Goal: Obtain resource: Obtain resource

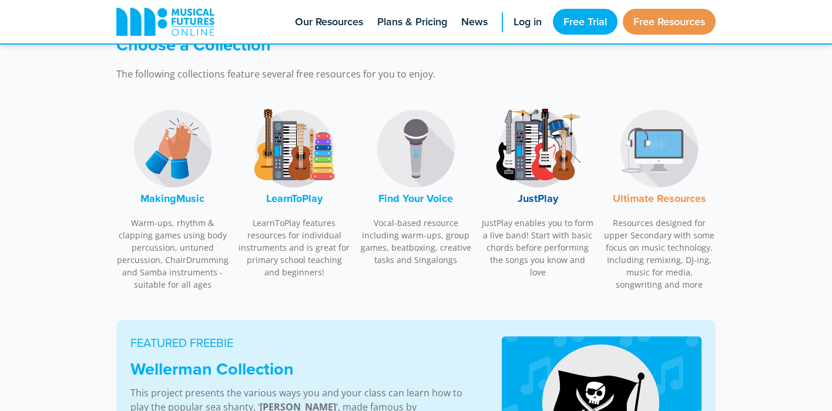
scroll to position [367, 0]
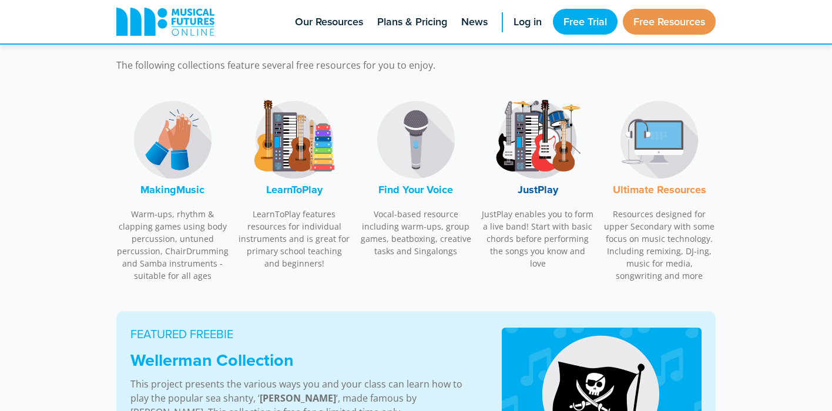
click at [538, 152] on img at bounding box center [538, 140] width 88 height 88
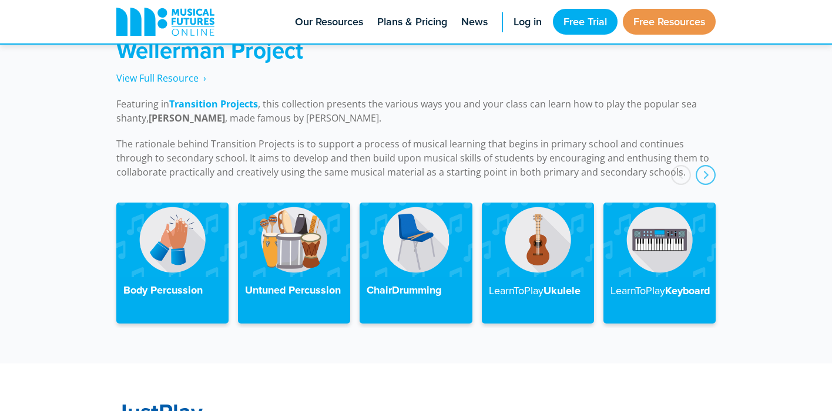
scroll to position [2675, 0]
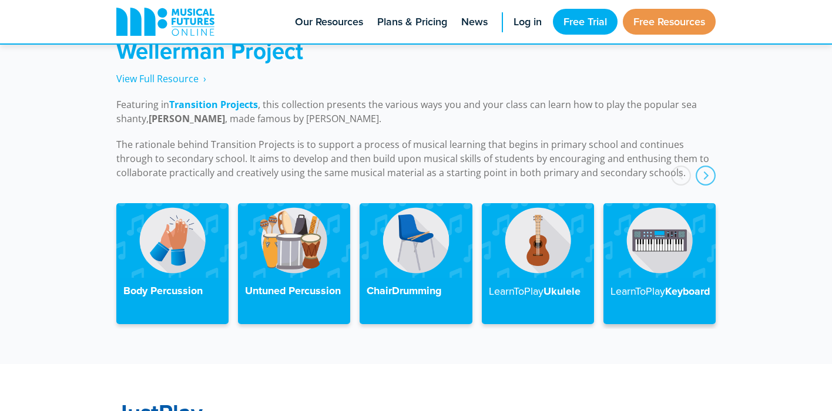
click at [665, 219] on img at bounding box center [660, 240] width 112 height 75
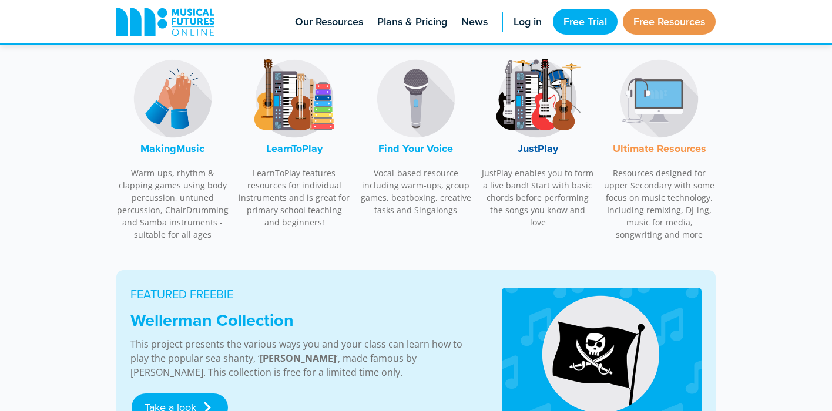
scroll to position [417, 0]
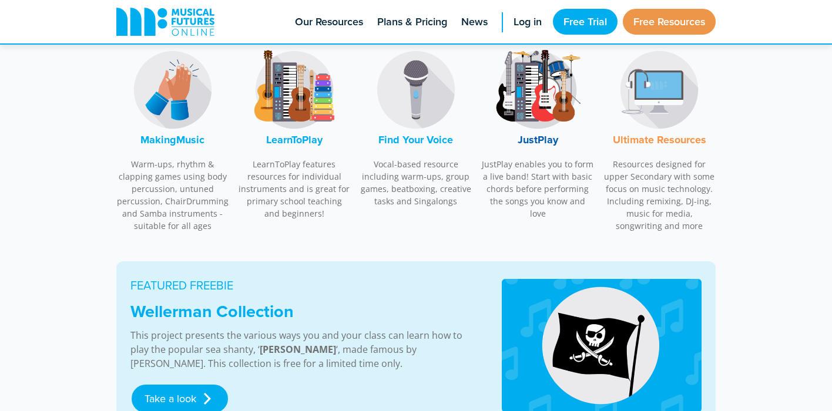
click at [301, 96] on img at bounding box center [294, 90] width 88 height 88
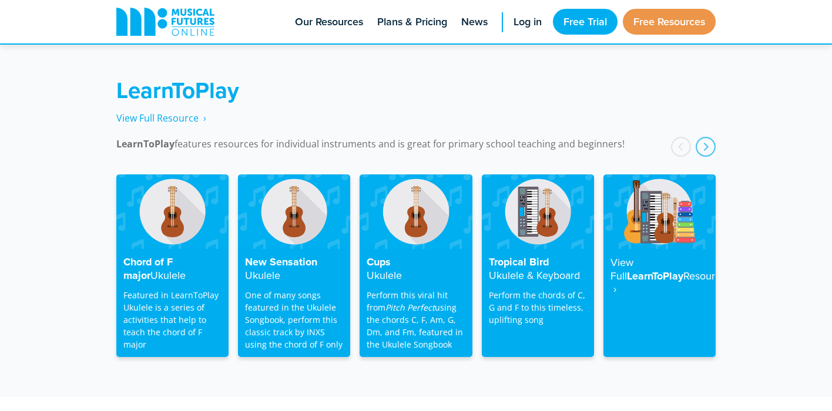
scroll to position [1885, 0]
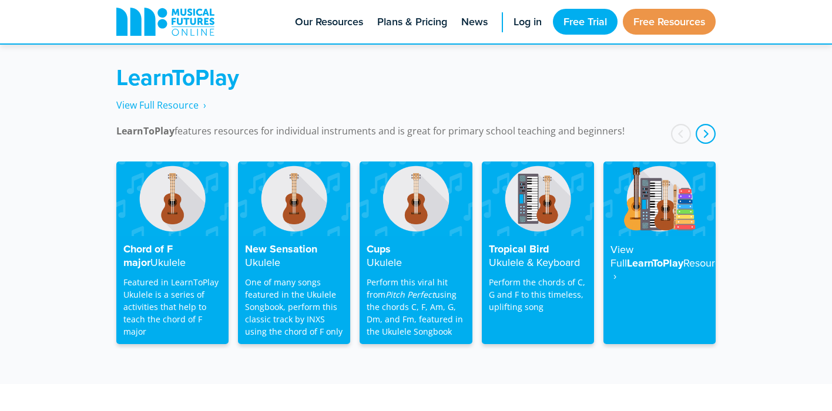
click at [708, 124] on div "next" at bounding box center [706, 134] width 20 height 20
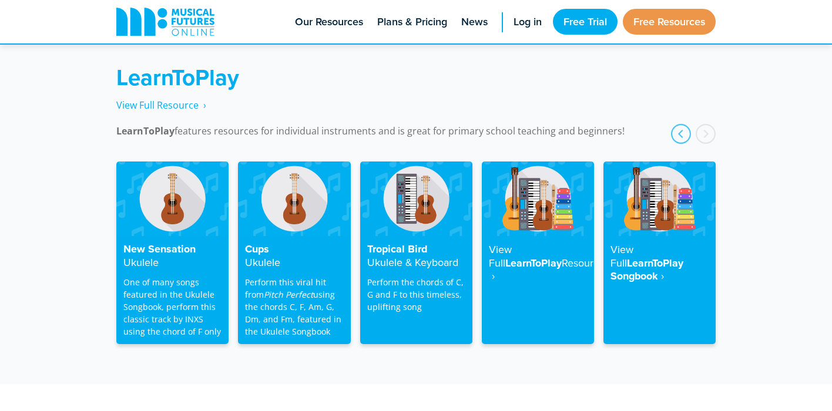
click at [708, 124] on div "next" at bounding box center [706, 134] width 20 height 20
click at [680, 124] on div "prev" at bounding box center [681, 134] width 20 height 20
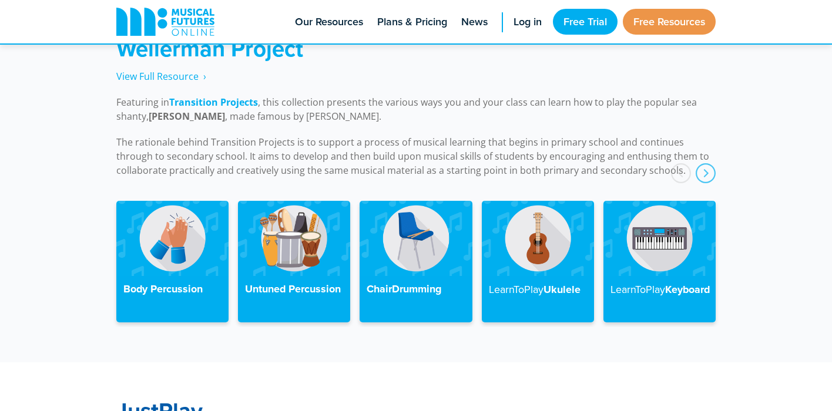
scroll to position [2682, 0]
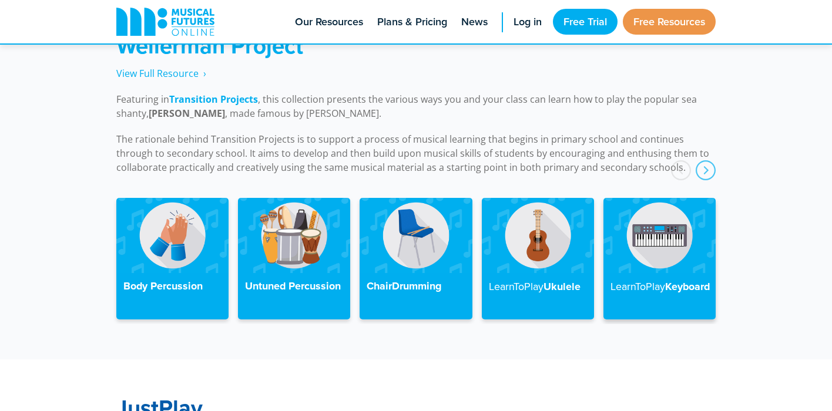
click at [660, 215] on img at bounding box center [660, 235] width 112 height 75
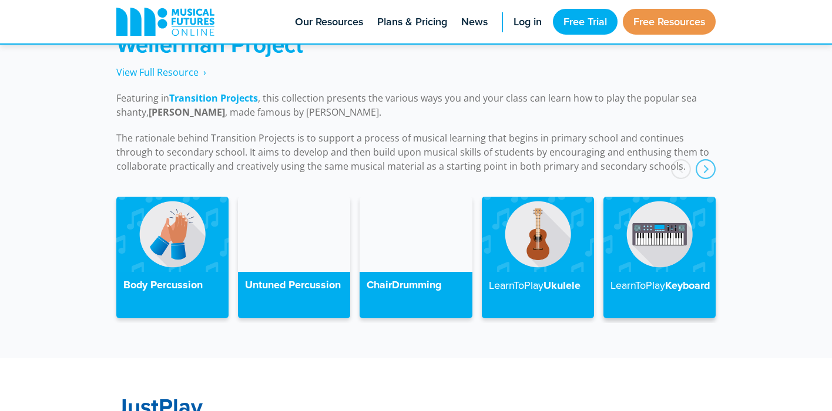
scroll to position [2682, 0]
